Goal: Transaction & Acquisition: Purchase product/service

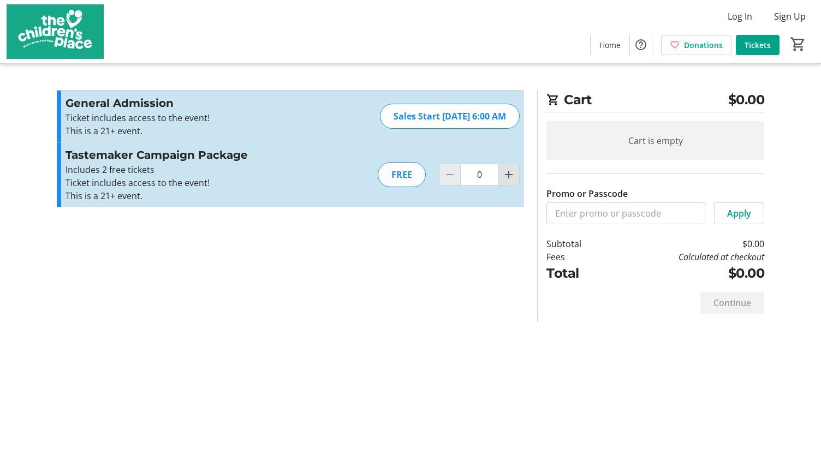
click at [510, 178] on mat-icon "Increment by one" at bounding box center [508, 174] width 13 height 13
type input "1"
click at [510, 178] on div at bounding box center [509, 175] width 22 height 22
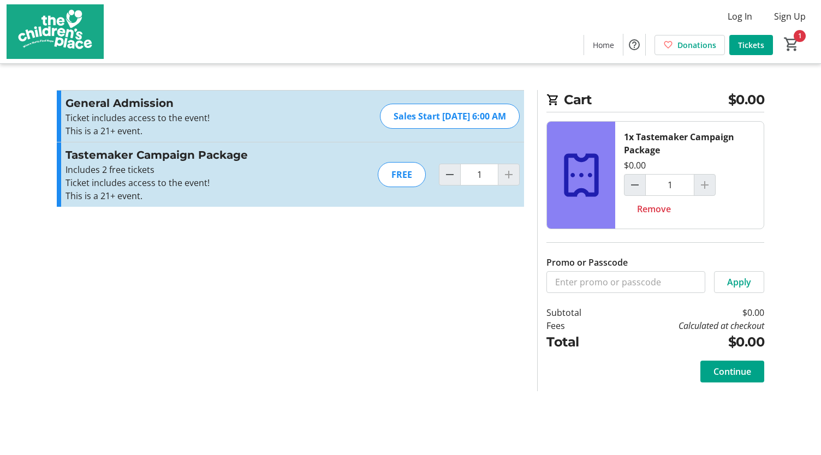
click at [695, 185] on div at bounding box center [705, 185] width 22 height 22
click at [709, 189] on div at bounding box center [705, 185] width 22 height 22
click at [725, 365] on span "Continue" at bounding box center [733, 371] width 38 height 13
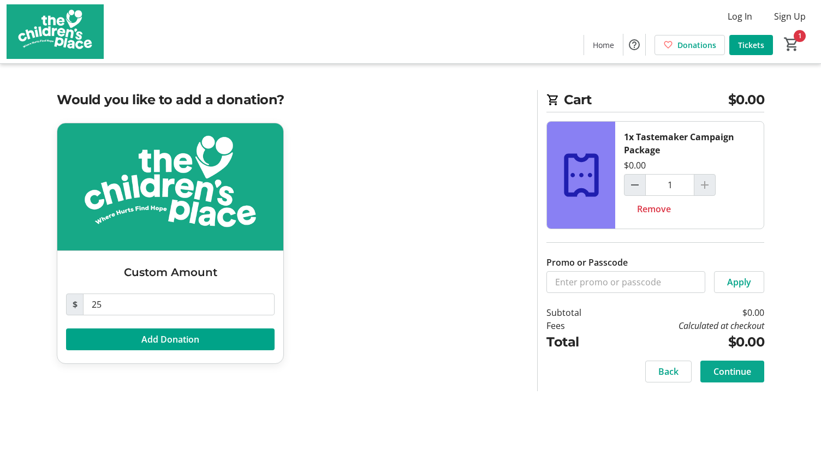
click at [703, 370] on span at bounding box center [733, 372] width 64 height 26
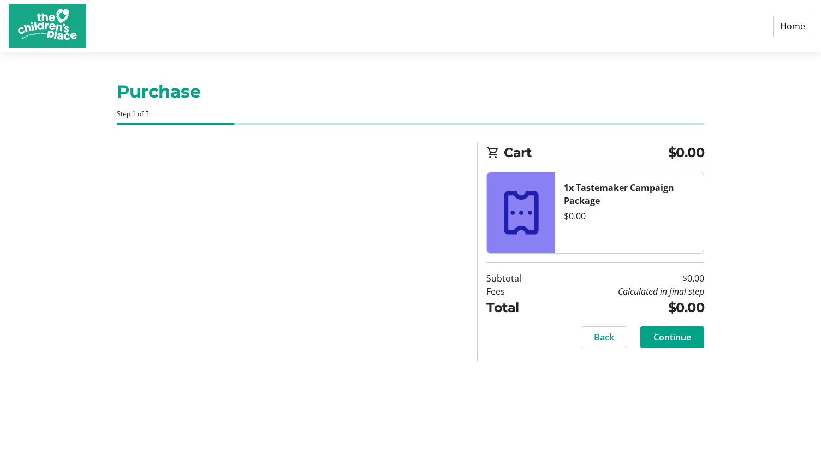
select select "US"
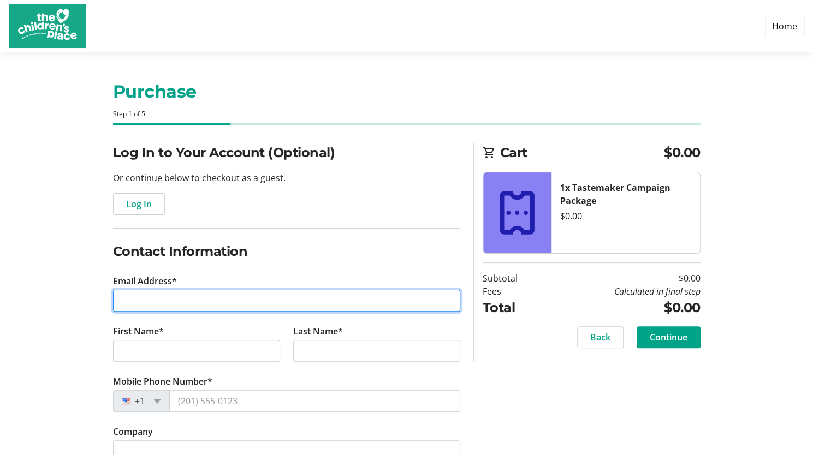
click at [275, 301] on input "Email Address*" at bounding box center [286, 301] width 347 height 22
type input "[EMAIL_ADDRESS][PERSON_NAME][DOMAIN_NAME]"
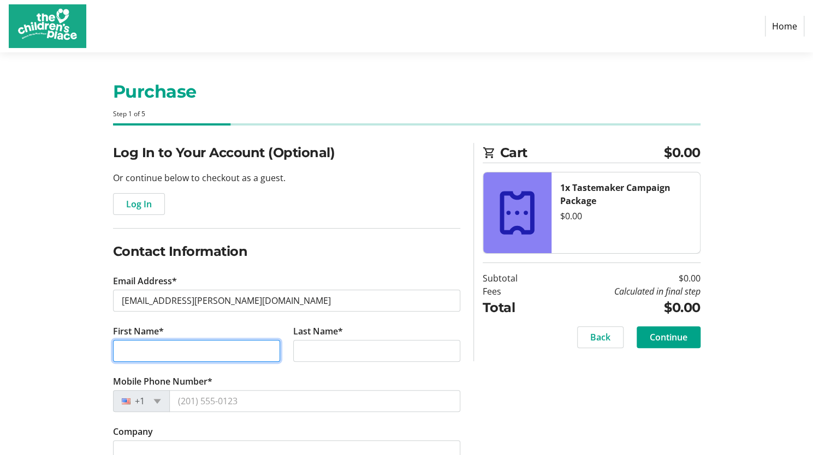
type input "Maigan"
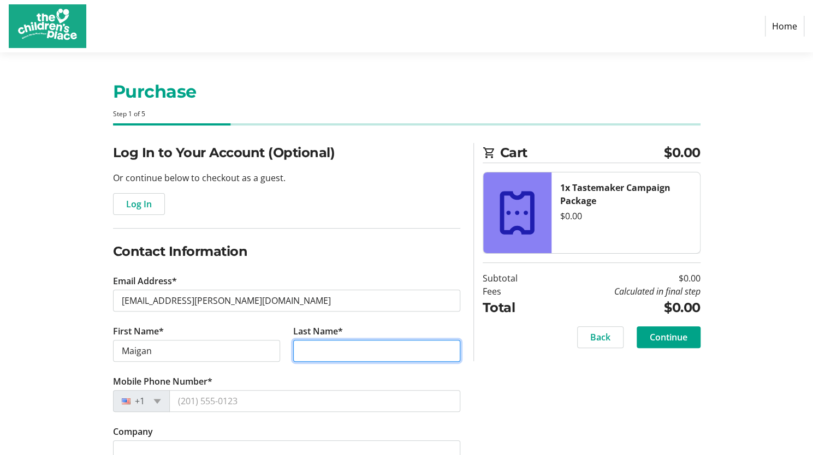
type input "[PERSON_NAME]"
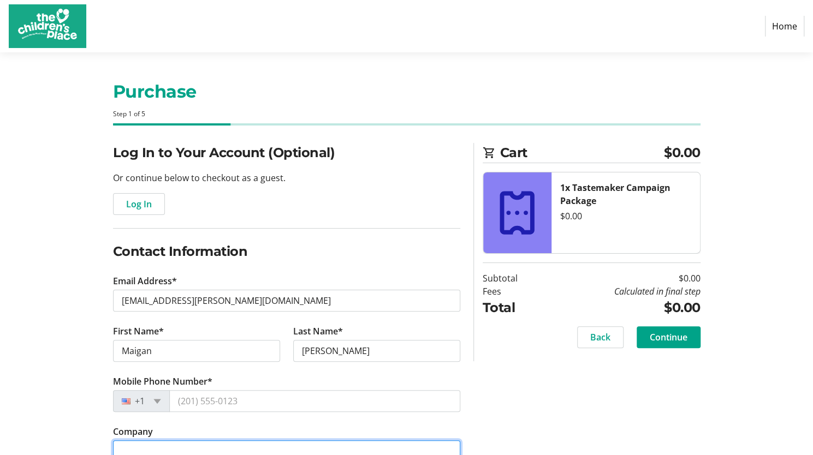
type input "Sporting KC"
type input "300 Wyandotte"
type input "Suite 300"
type input "[US_STATE][GEOGRAPHIC_DATA]"
select select "MO"
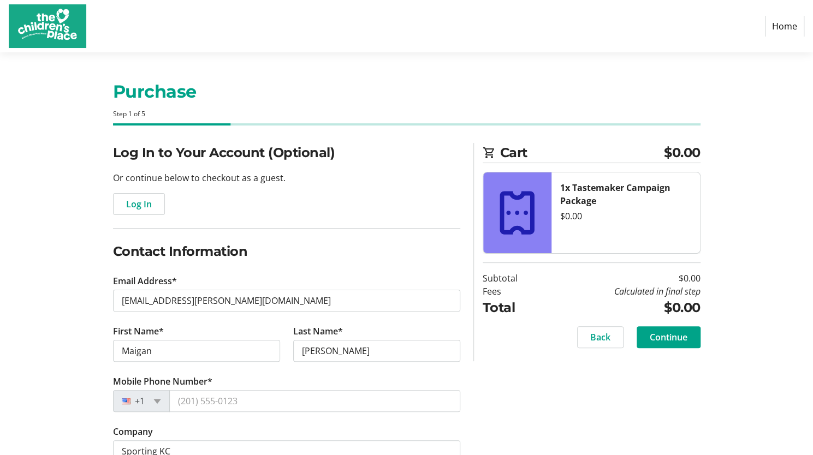
type input "64105"
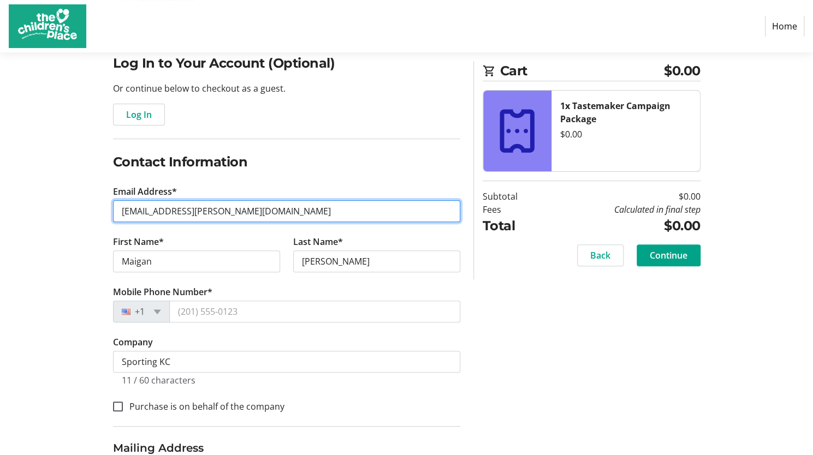
scroll to position [84, 0]
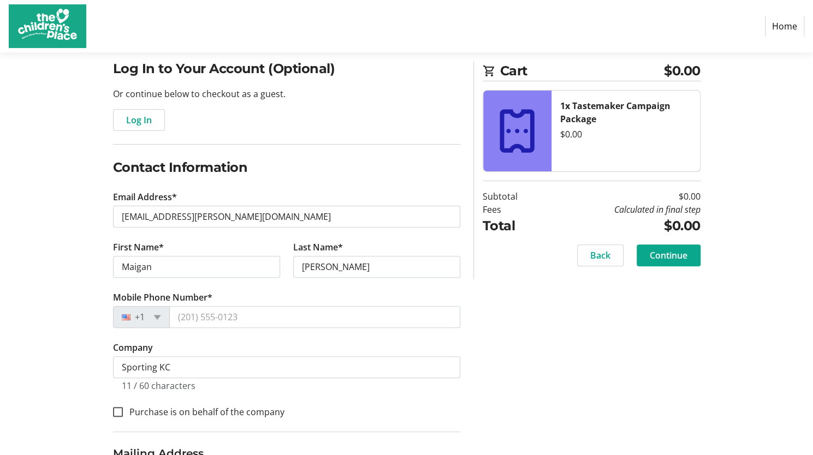
click at [688, 246] on span at bounding box center [669, 255] width 64 height 26
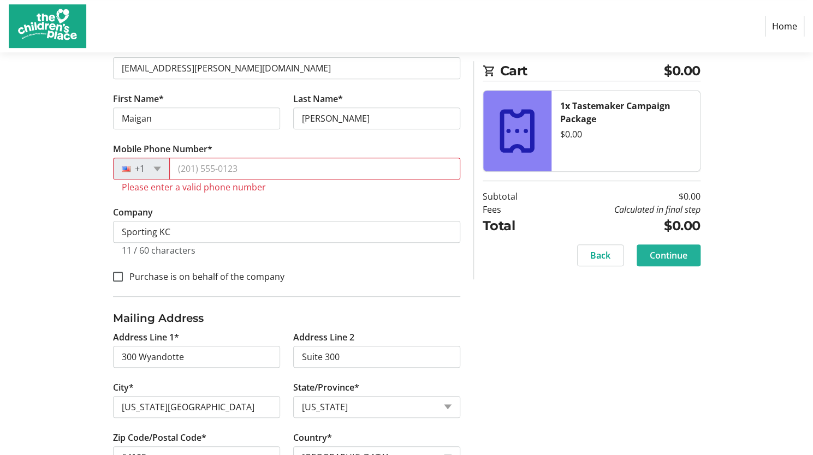
scroll to position [256, 0]
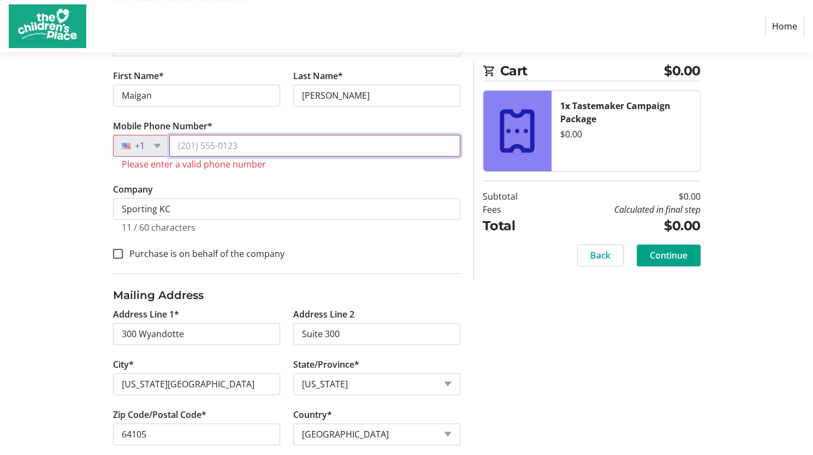
click at [200, 145] on input "Mobile Phone Number*" at bounding box center [314, 146] width 291 height 22
type input "[PHONE_NUMBER]"
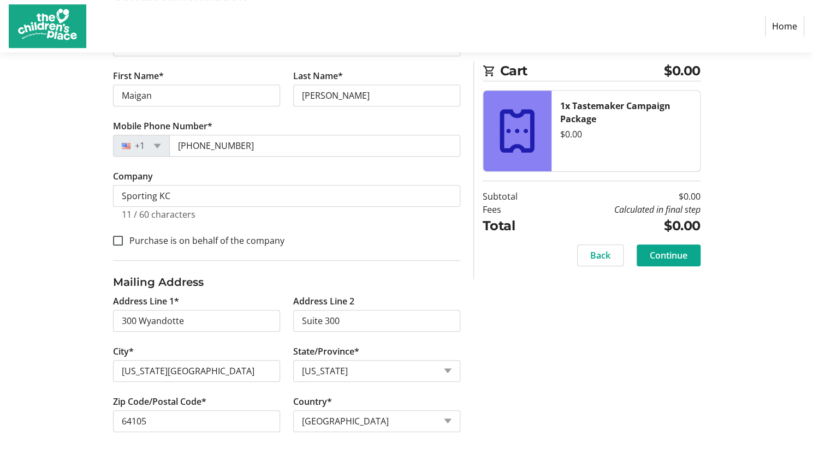
click at [654, 260] on span "Continue" at bounding box center [669, 255] width 38 height 13
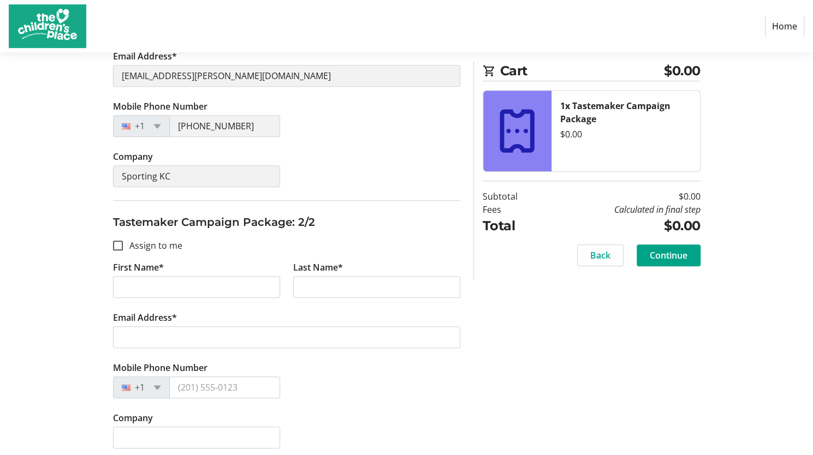
scroll to position [306, 0]
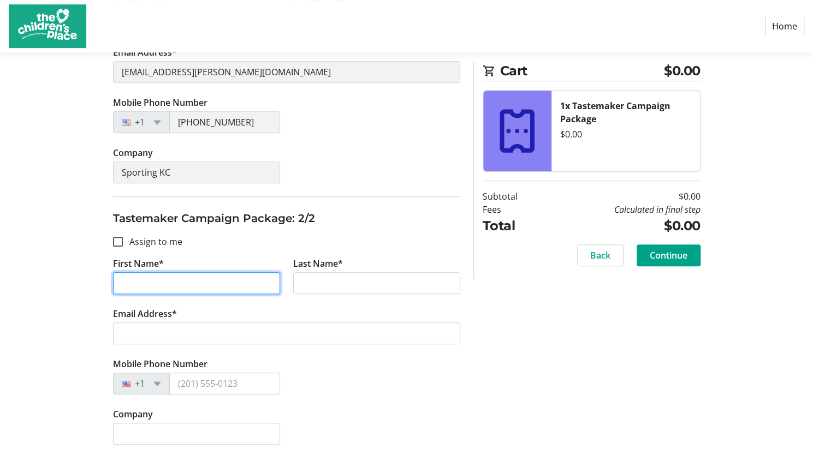
click at [239, 281] on input "First Name*" at bounding box center [196, 283] width 167 height 22
type input "[PERSON_NAME]"
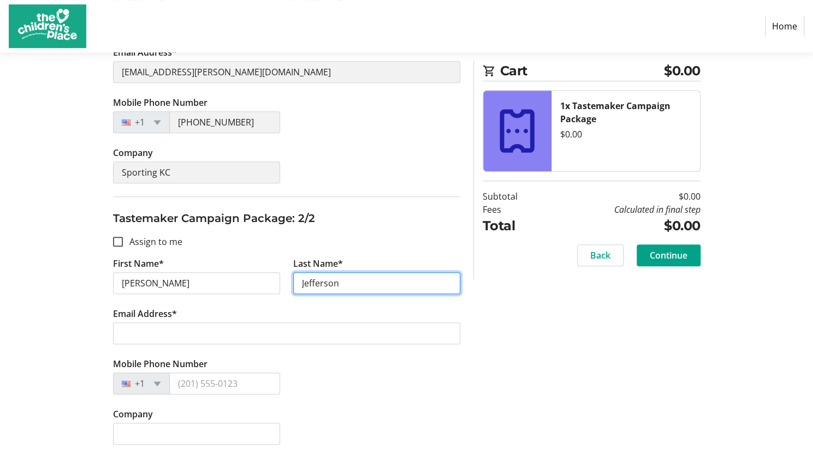
type input "Jefferson"
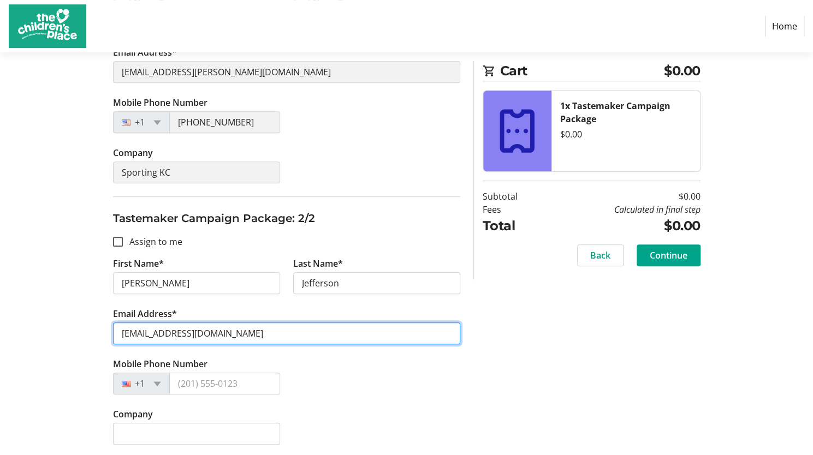
type input "[EMAIL_ADDRESS][DOMAIN_NAME]"
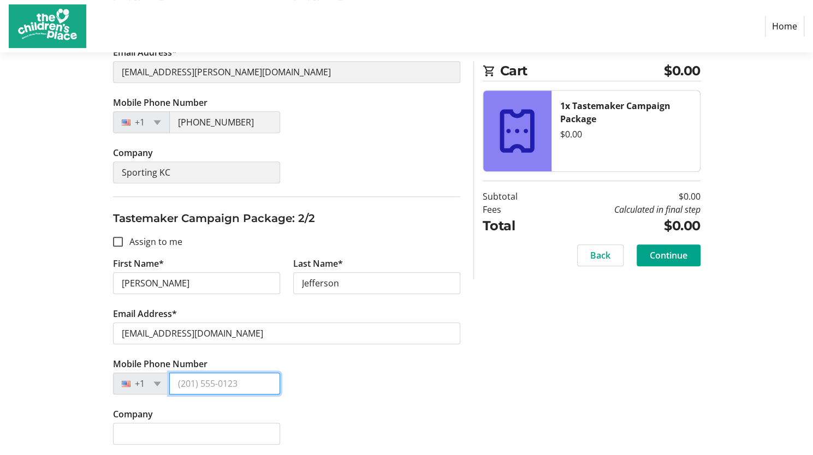
type input "2"
type input "3"
type input "1 3"
type input "[PHONE_NUMBER]"
click at [661, 254] on span "Continue" at bounding box center [669, 255] width 38 height 13
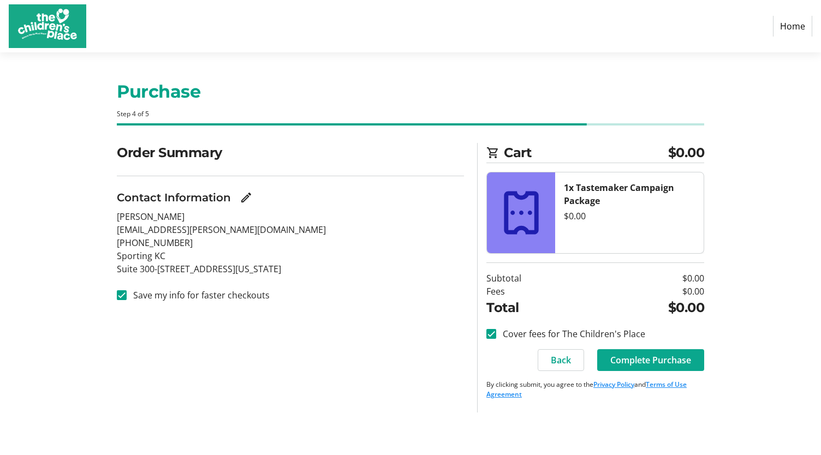
click at [651, 358] on span "Complete Purchase" at bounding box center [650, 360] width 81 height 13
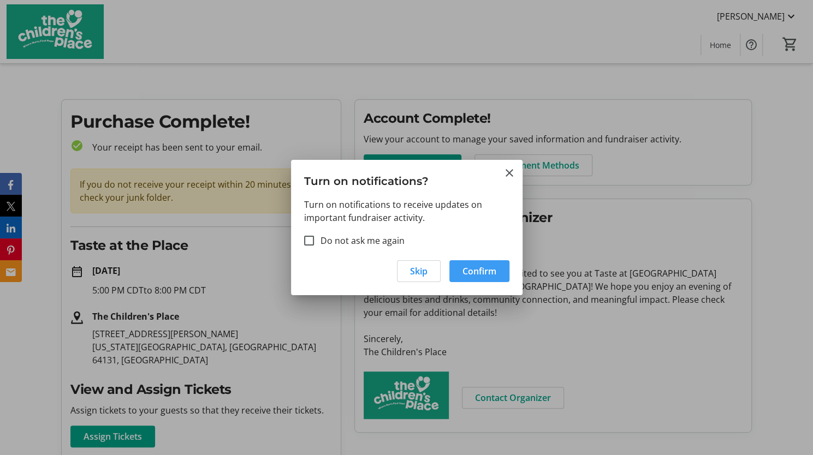
click at [469, 267] on span "Confirm" at bounding box center [479, 271] width 34 height 13
